Goal: Communication & Community: Answer question/provide support

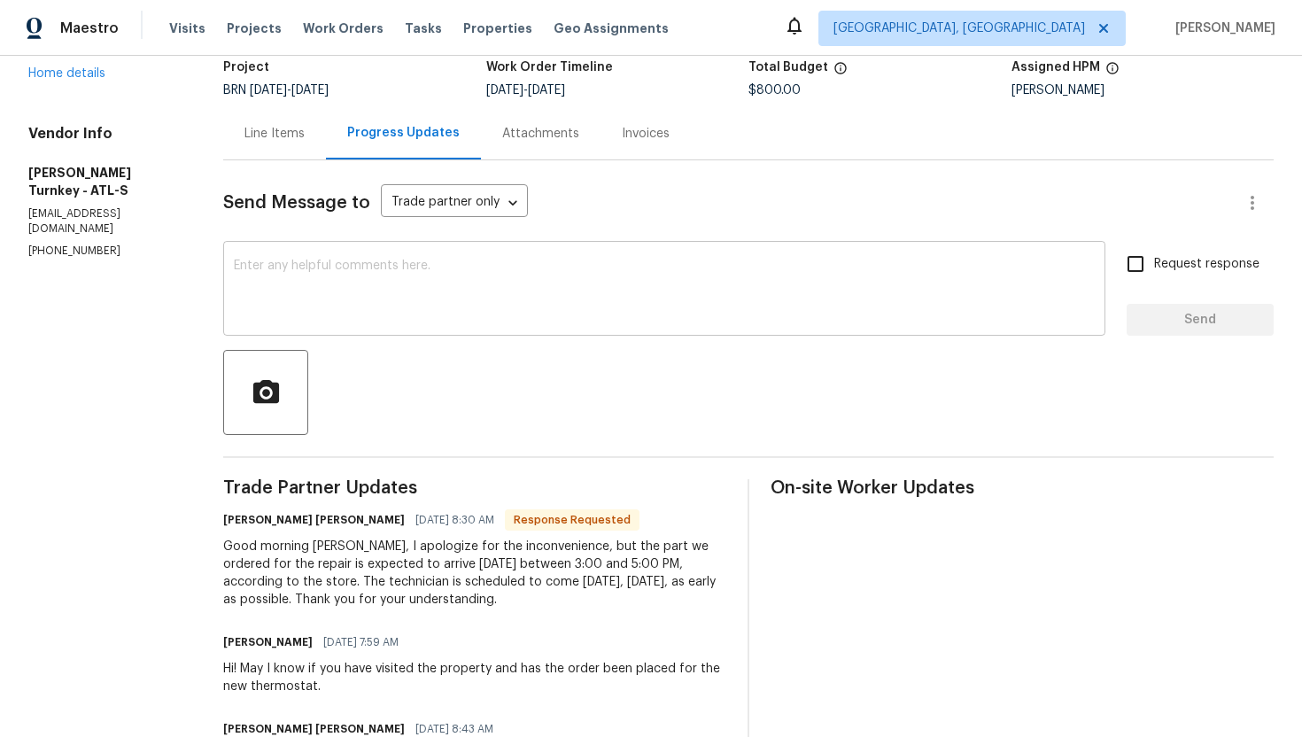
scroll to position [127, 0]
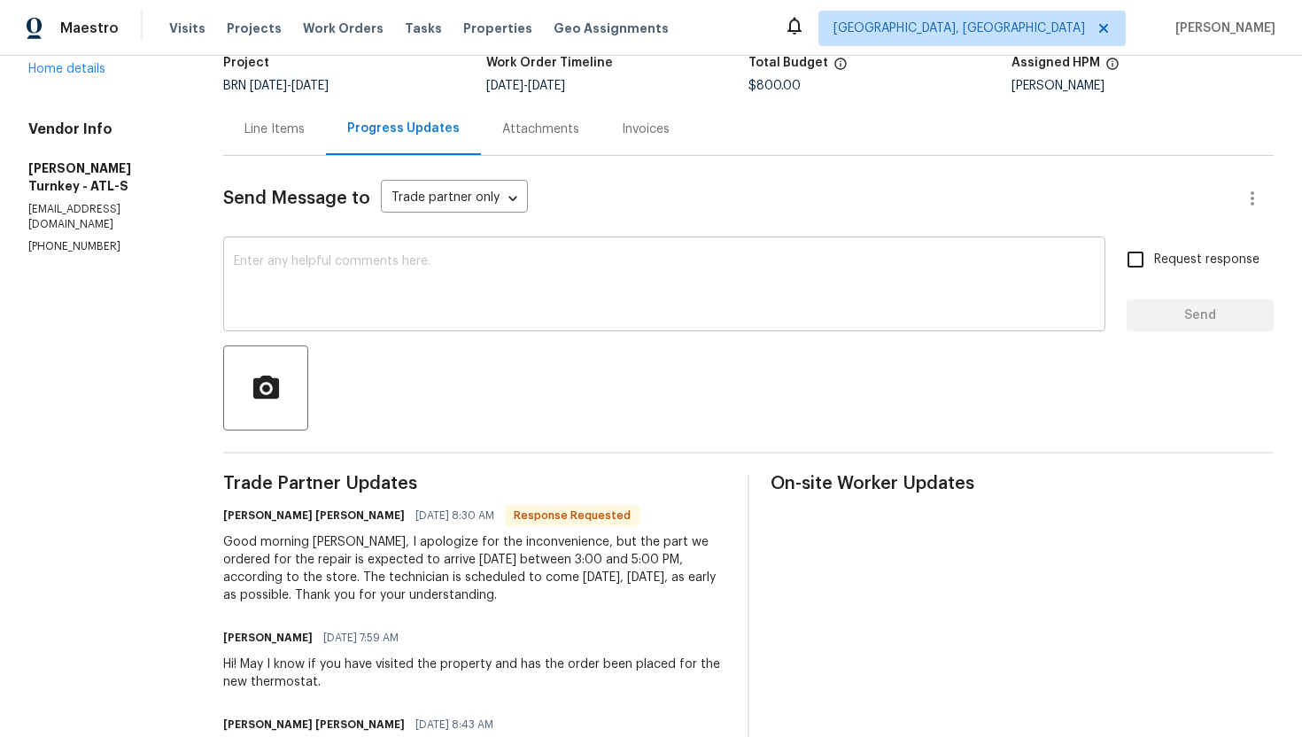
click at [560, 260] on textarea at bounding box center [664, 286] width 861 height 62
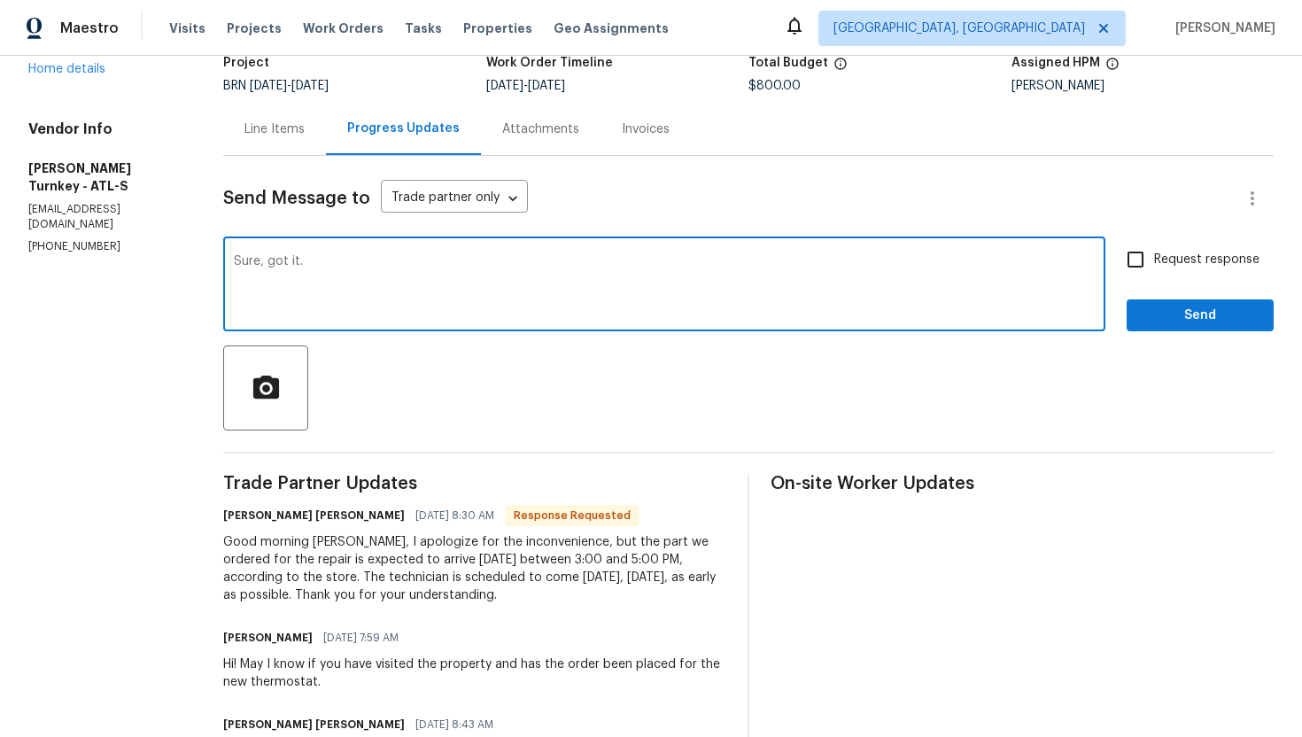
type textarea "Sure, got it."
click at [1199, 268] on span "Request response" at bounding box center [1206, 260] width 105 height 19
click at [1154, 268] on input "Request response" at bounding box center [1135, 259] width 37 height 37
checkbox input "true"
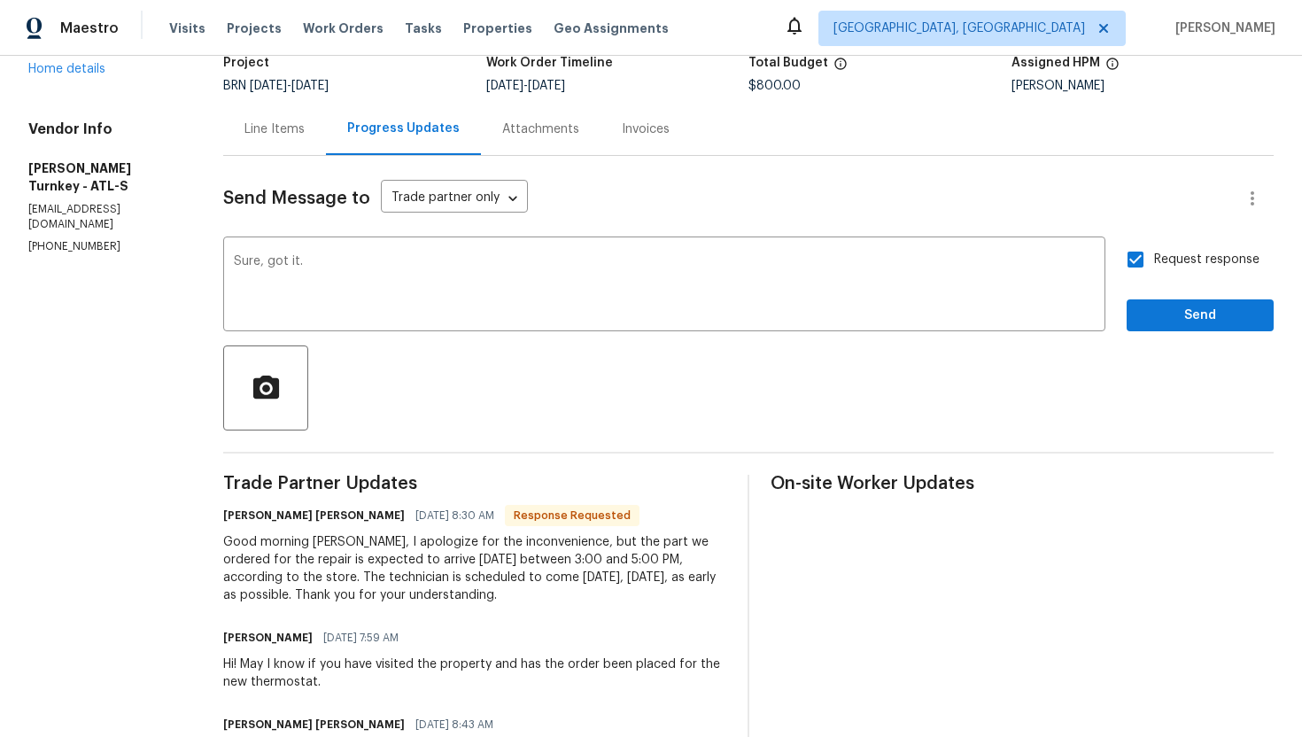
click at [1198, 299] on div "Request response Send" at bounding box center [1200, 286] width 147 height 90
click at [1182, 307] on span "Send" at bounding box center [1200, 316] width 119 height 22
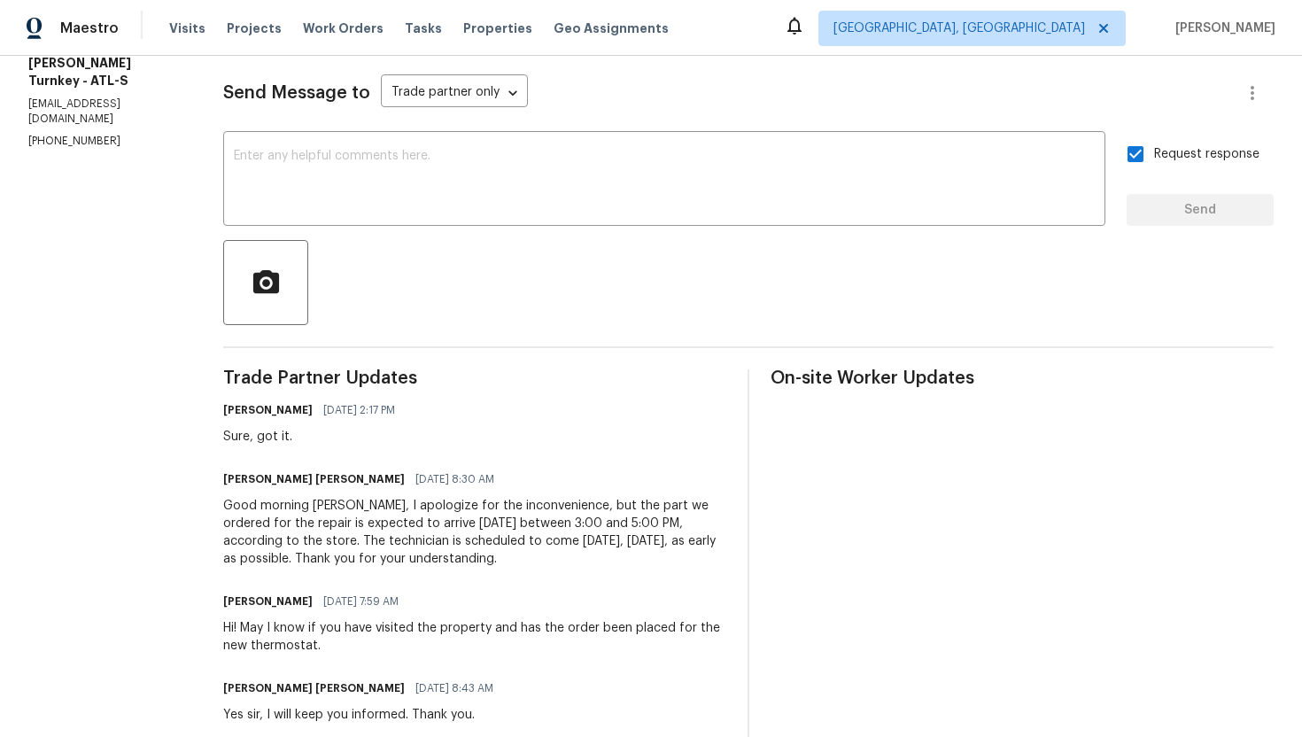
scroll to position [245, 0]
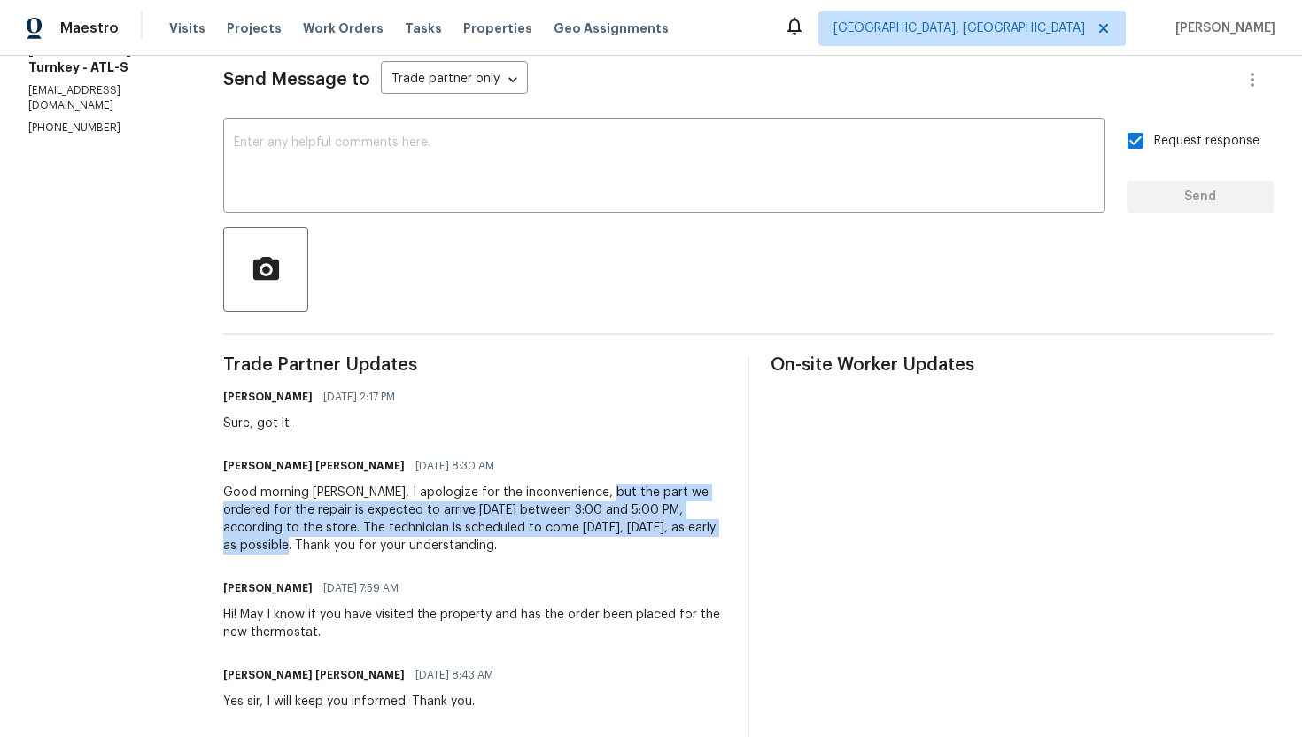
drag, startPoint x: 570, startPoint y: 495, endPoint x: 642, endPoint y: 527, distance: 79.3
click at [643, 527] on div "Good morning [PERSON_NAME], I apologize for the inconvenience, but the part we …" at bounding box center [474, 519] width 503 height 71
copy div "the part we ordered for the repair is expected to arrive [DATE] between 3:00 an…"
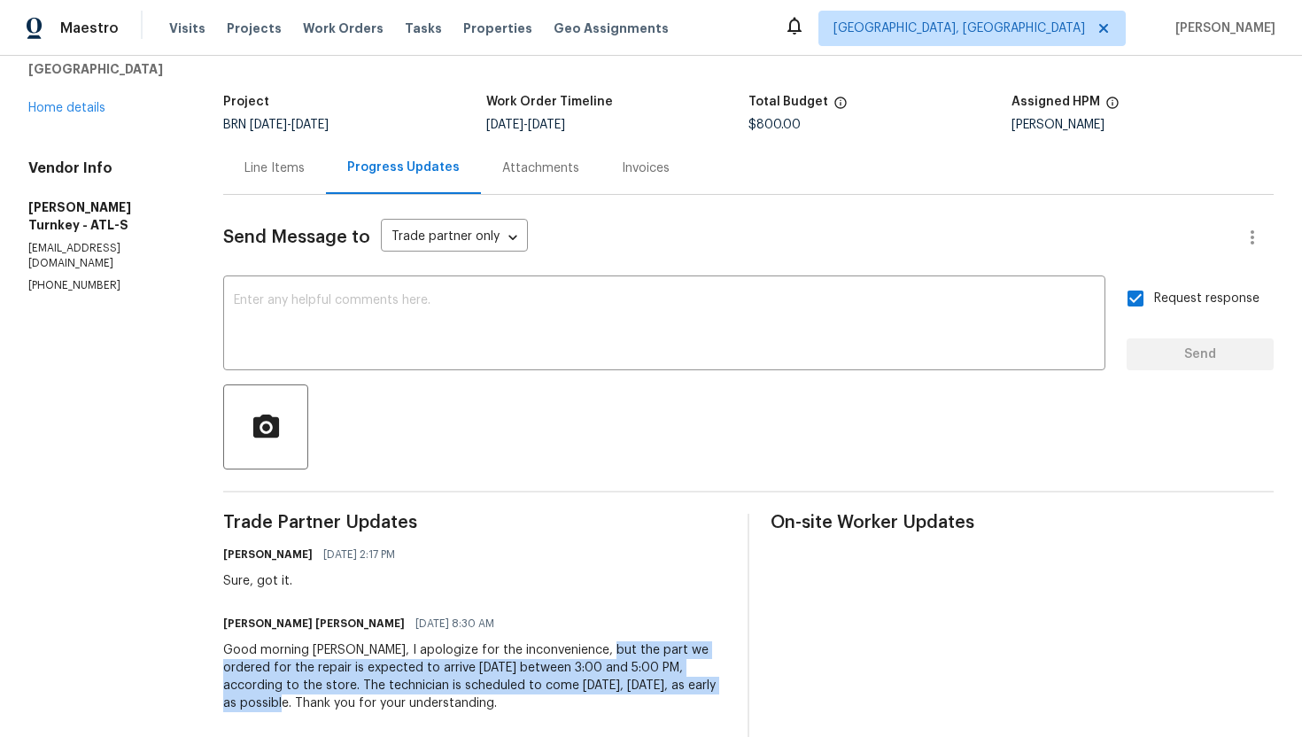
scroll to position [0, 0]
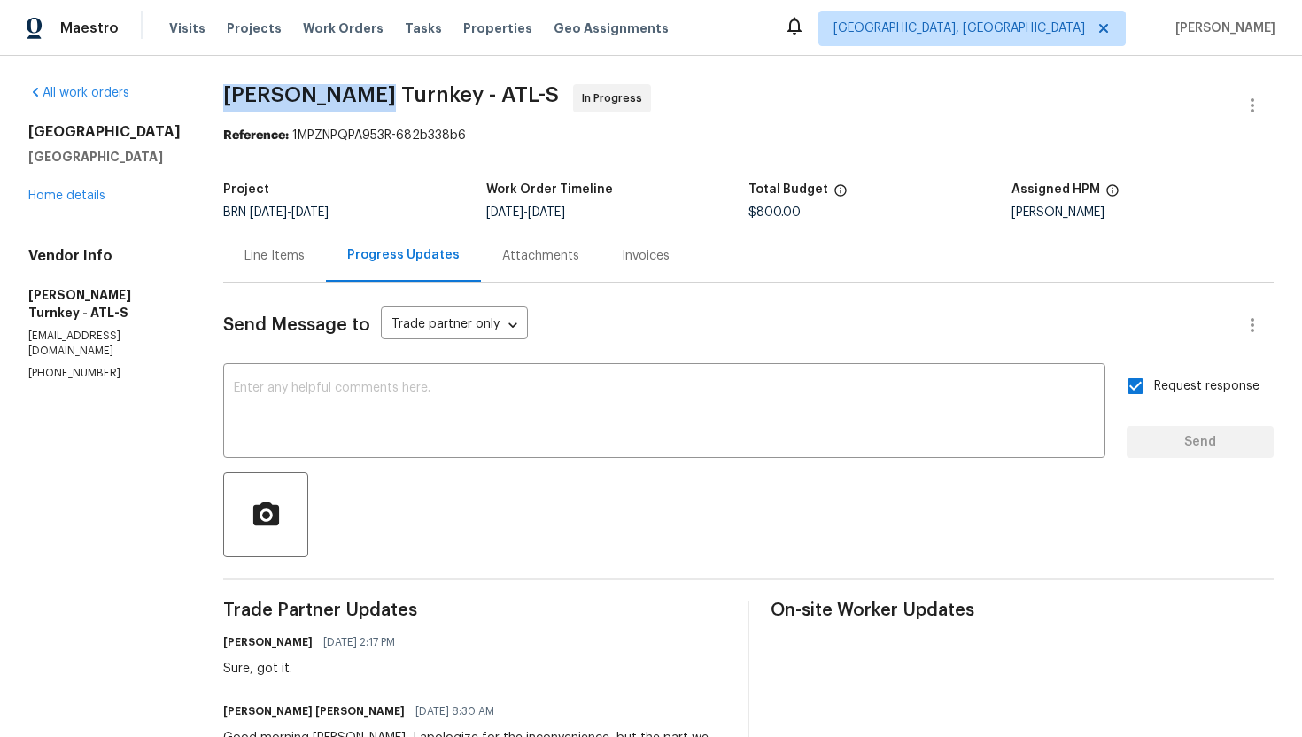
drag, startPoint x: 190, startPoint y: 93, endPoint x: 330, endPoint y: 89, distance: 140.9
copy span "[PERSON_NAME] Turnkey"
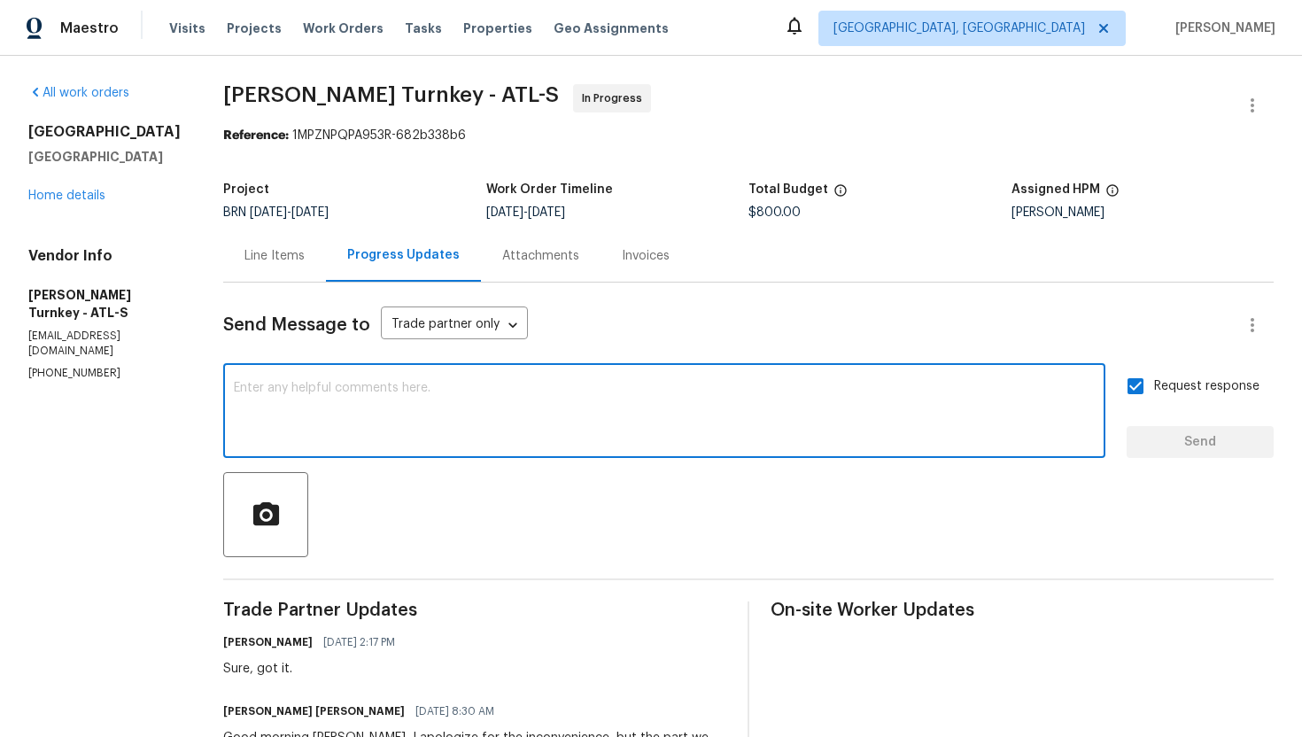
click at [617, 406] on textarea at bounding box center [664, 413] width 861 height 62
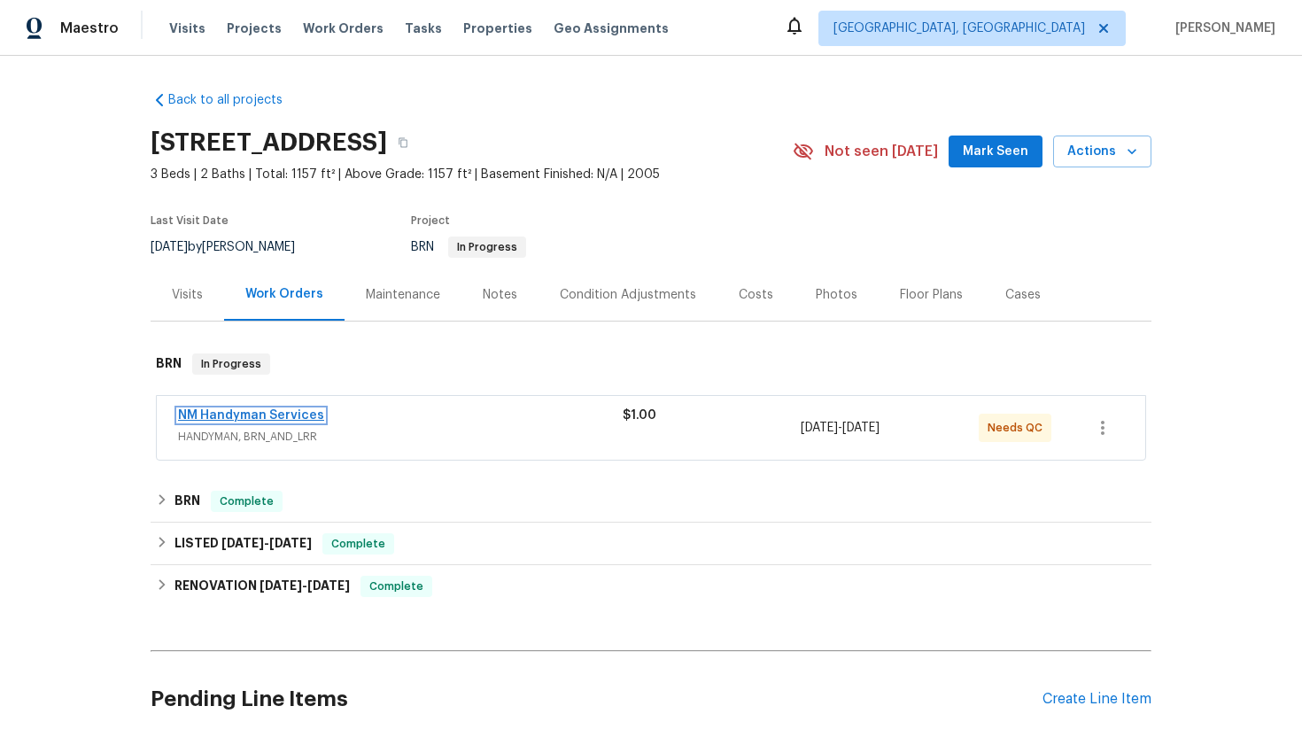
click at [298, 409] on link "NM Handyman Services" at bounding box center [251, 415] width 146 height 12
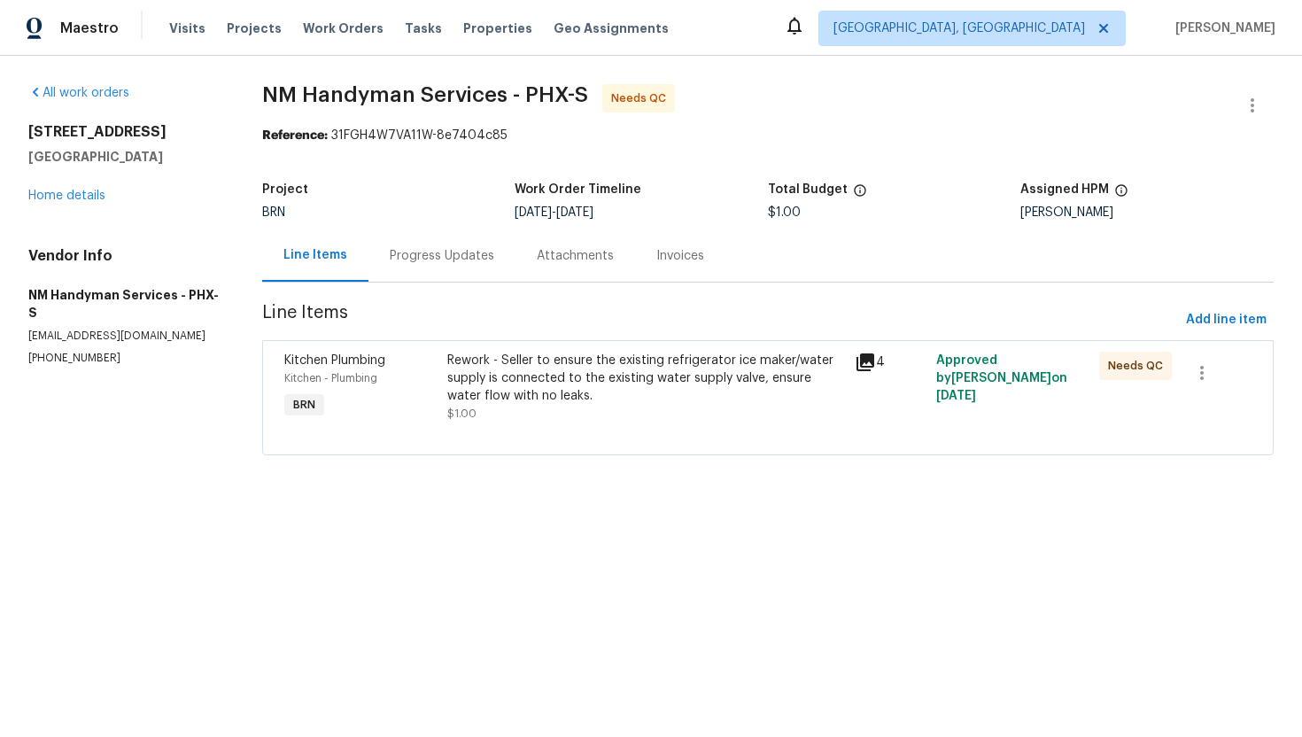
click at [439, 260] on div "Progress Updates" at bounding box center [442, 256] width 105 height 18
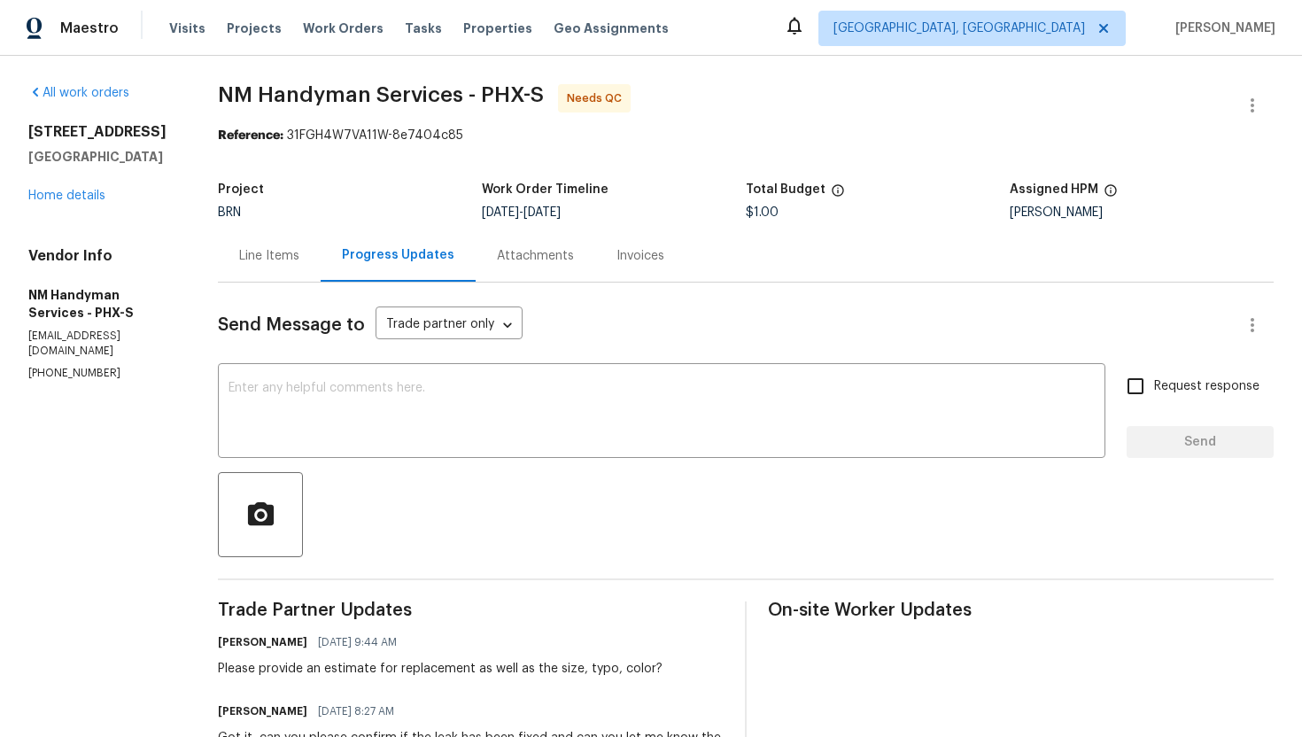
click at [306, 240] on div "Line Items" at bounding box center [269, 255] width 103 height 52
